Goal: Information Seeking & Learning: Learn about a topic

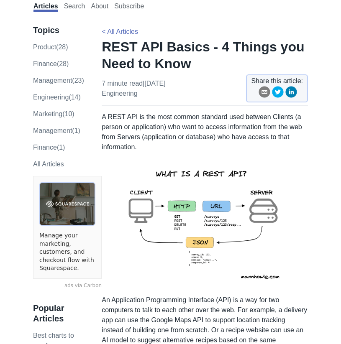
scroll to position [70, 0]
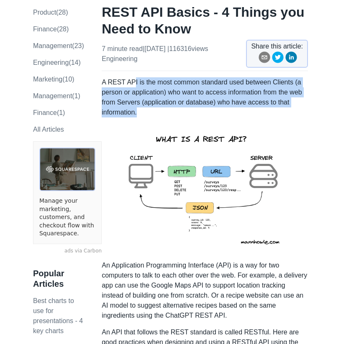
drag, startPoint x: 135, startPoint y: 82, endPoint x: 197, endPoint y: 108, distance: 66.8
click at [197, 108] on p "A REST API is the most common standard used between Clients (a person or applic…" at bounding box center [205, 97] width 206 height 40
drag, startPoint x: 195, startPoint y: 108, endPoint x: 123, endPoint y: 79, distance: 76.8
click at [123, 79] on p "A REST API is the most common standard used between Clients (a person or applic…" at bounding box center [205, 97] width 206 height 40
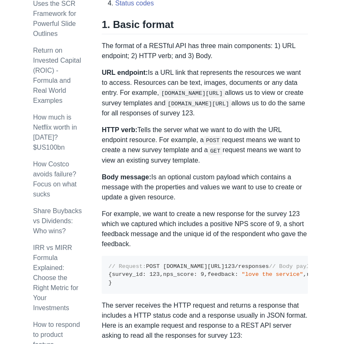
scroll to position [471, 0]
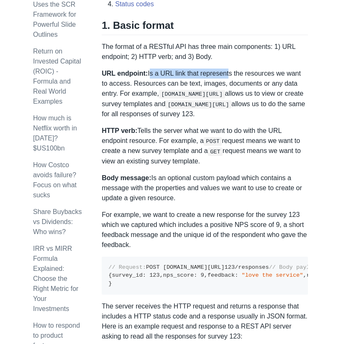
drag, startPoint x: 149, startPoint y: 74, endPoint x: 228, endPoint y: 77, distance: 78.8
click at [228, 77] on p "URL endpoint: Is a URL link that represents the resources we want to access. Re…" at bounding box center [205, 94] width 206 height 51
click at [183, 79] on p "URL endpoint: Is a URL link that represents the resources we want to access. Re…" at bounding box center [205, 94] width 206 height 51
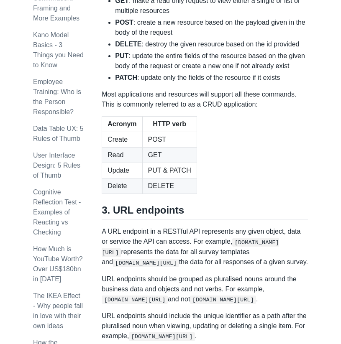
scroll to position [1019, 0]
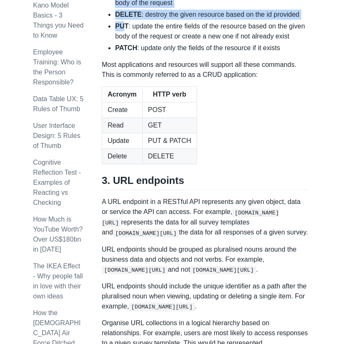
drag, startPoint x: 125, startPoint y: 158, endPoint x: 116, endPoint y: 125, distance: 34.5
click at [116, 53] on ul "GET : make a read only request to view either a single or list of multiple reso…" at bounding box center [205, 9] width 206 height 87
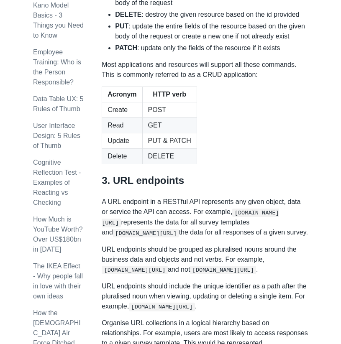
click at [136, 197] on div "A REST API is the most common standard used between Clients (a person or applic…" at bounding box center [205, 27] width 206 height 1796
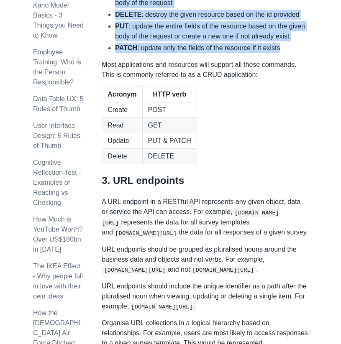
drag, startPoint x: 296, startPoint y: 190, endPoint x: 113, endPoint y: 129, distance: 193.2
click at [113, 53] on ul "GET : make a read only request to view either a single or list of multiple reso…" at bounding box center [205, 9] width 206 height 87
click at [177, 41] on li "PUT : update the entire fields of the resource based on the given body of the r…" at bounding box center [211, 31] width 193 height 20
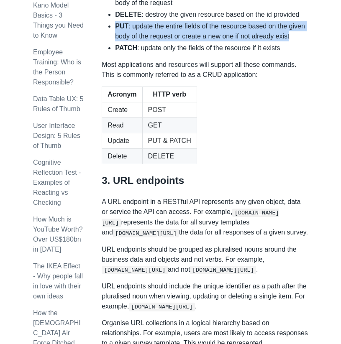
drag, startPoint x: 115, startPoint y: 157, endPoint x: 288, endPoint y: 176, distance: 174.7
click at [288, 53] on ul "GET : make a read only request to view either a single or list of multiple reso…" at bounding box center [205, 9] width 206 height 87
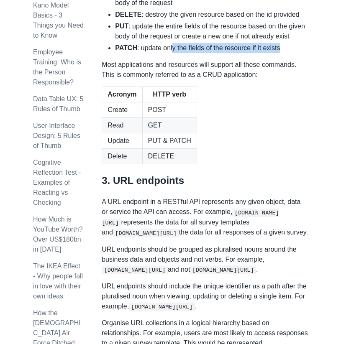
drag, startPoint x: 303, startPoint y: 188, endPoint x: 174, endPoint y: 189, distance: 128.0
click at [174, 53] on li "PATCH : update only the fields of the resource if it exists" at bounding box center [211, 48] width 193 height 10
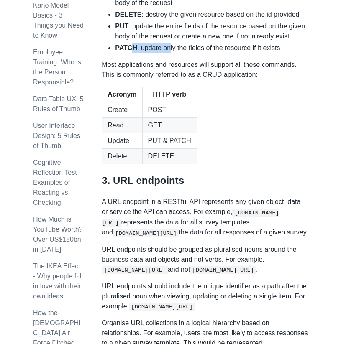
drag, startPoint x: 170, startPoint y: 189, endPoint x: 131, endPoint y: 192, distance: 39.4
click at [131, 53] on li "PATCH : update only the fields of the resource if it exists" at bounding box center [211, 48] width 193 height 10
click at [213, 164] on table "Acronym HTTP verb Create POST Read GET Update PUT & PATCH Delete DELETE" at bounding box center [205, 126] width 206 height 78
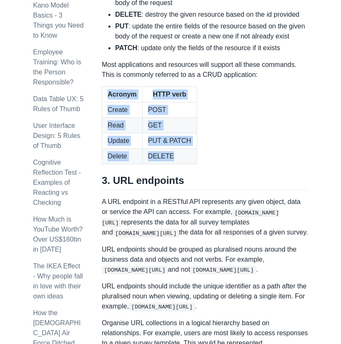
drag, startPoint x: 177, startPoint y: 300, endPoint x: 107, endPoint y: 229, distance: 99.7
click at [107, 164] on table "Acronym HTTP verb Create POST Read GET Update PUT & PATCH Delete DELETE" at bounding box center [205, 126] width 206 height 78
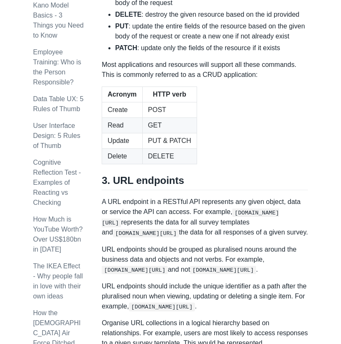
click at [254, 53] on ul "GET : make a read only request to view either a single or list of multiple reso…" at bounding box center [205, 9] width 206 height 87
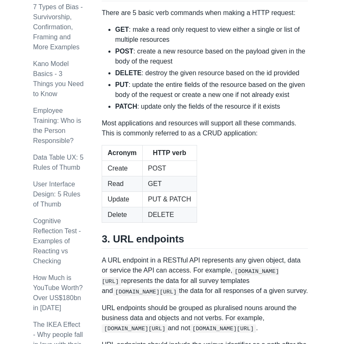
scroll to position [1039, 0]
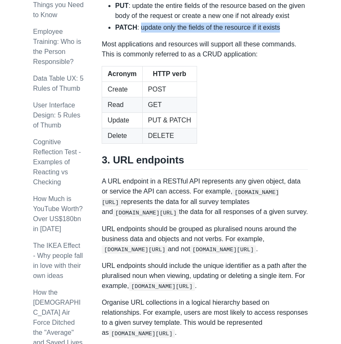
drag, startPoint x: 140, startPoint y: 169, endPoint x: 296, endPoint y: 168, distance: 156.1
click at [296, 33] on li "PATCH : update only the fields of the resource if it exists" at bounding box center [211, 28] width 193 height 10
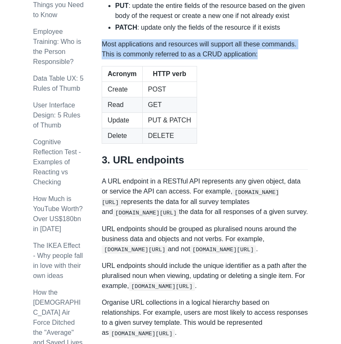
drag, startPoint x: 278, startPoint y: 196, endPoint x: 103, endPoint y: 185, distance: 176.1
click at [103, 59] on p "Most applications and resources will support all these commands. This is common…" at bounding box center [205, 49] width 206 height 20
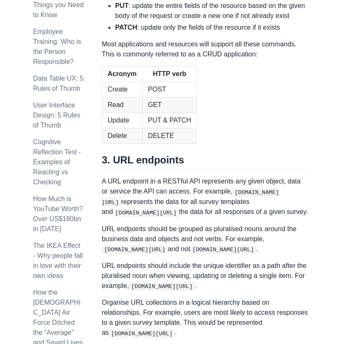
click at [236, 202] on div "A REST API is the most common standard used between Clients (a person or applic…" at bounding box center [205, 6] width 206 height 1796
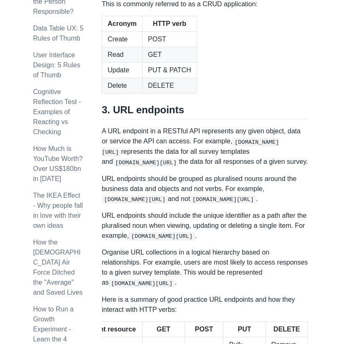
scroll to position [1090, 0]
